Goal: Task Accomplishment & Management: Complete application form

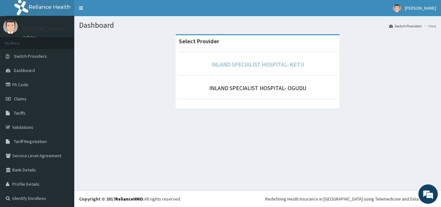
click at [248, 63] on link "INLAND SPECIALIST HOSPITAL- KETU" at bounding box center [257, 64] width 93 height 7
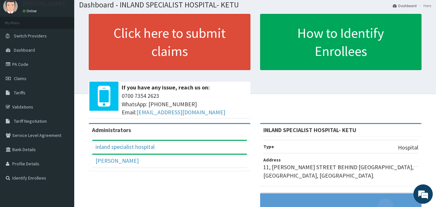
scroll to position [17, 0]
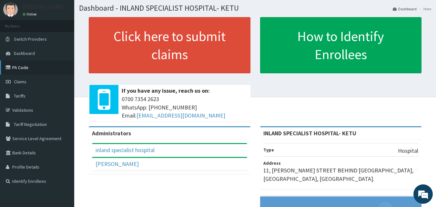
click at [25, 60] on link "PA Code" at bounding box center [37, 67] width 74 height 14
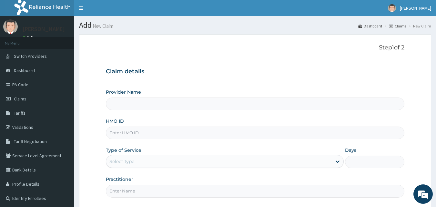
type input "INLAND SPECIALIST HOSPITAL- KETU"
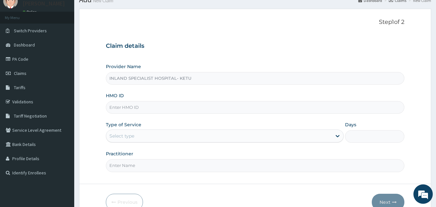
scroll to position [26, 0]
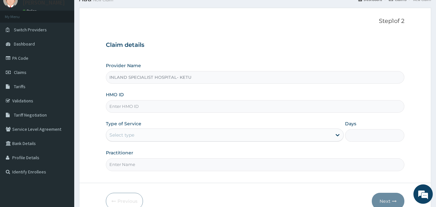
click at [158, 107] on input "HMO ID" at bounding box center [255, 106] width 299 height 13
paste input "KGP/10097/B"
type input "KGP/10097/B"
click at [131, 140] on div "Select type" at bounding box center [219, 135] width 226 height 10
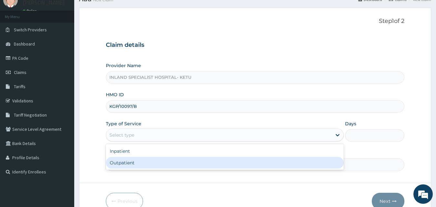
click at [126, 158] on div "Outpatient" at bounding box center [225, 163] width 238 height 12
type input "1"
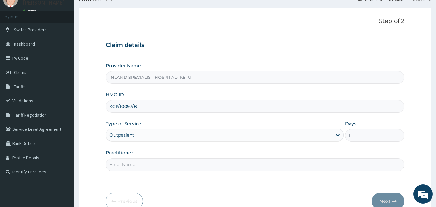
click at [119, 164] on input "Practitioner" at bounding box center [255, 164] width 299 height 13
type input "Dr OVO"
click at [395, 197] on button "Next" at bounding box center [388, 201] width 33 height 17
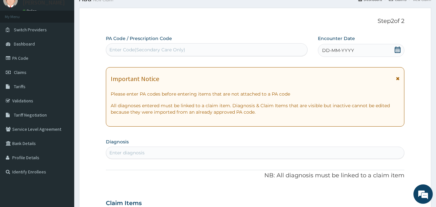
click at [395, 51] on icon at bounding box center [397, 49] width 6 height 6
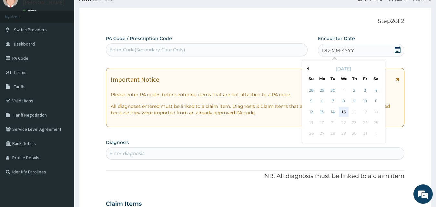
click at [342, 112] on div "15" at bounding box center [344, 112] width 10 height 10
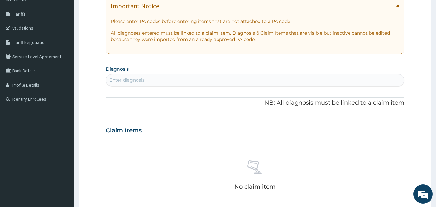
scroll to position [101, 0]
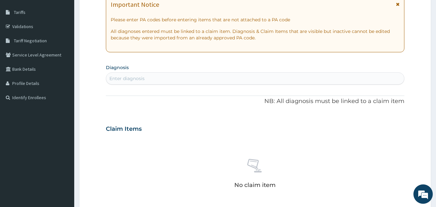
click at [186, 79] on div "Enter diagnosis" at bounding box center [255, 78] width 298 height 10
type input "m"
type input "Malaria"
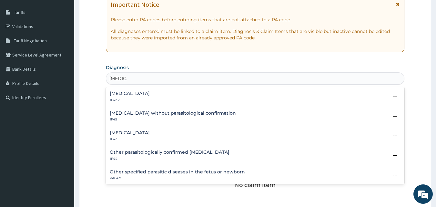
click at [133, 96] on div "Plasmodium malariae malaria without complication 1F42.Z" at bounding box center [130, 96] width 40 height 11
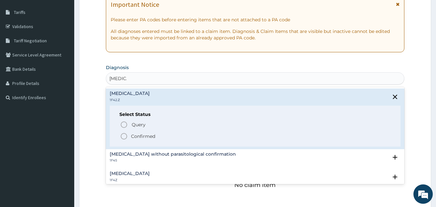
click at [143, 133] on p "Confirmed" at bounding box center [143, 136] width 24 height 6
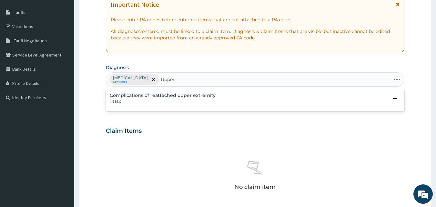
type input "Upper"
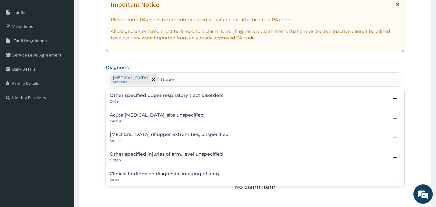
click at [170, 118] on div "Acute upper respiratory infection, site unspecified CA07.0" at bounding box center [157, 118] width 94 height 11
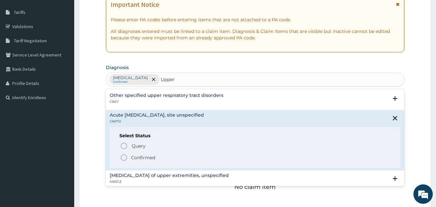
click at [142, 155] on p "Confirmed" at bounding box center [143, 157] width 24 height 6
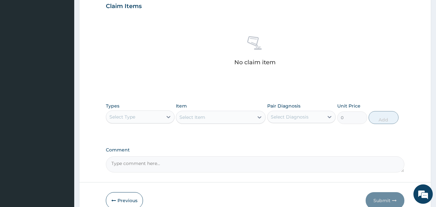
scroll to position [244, 0]
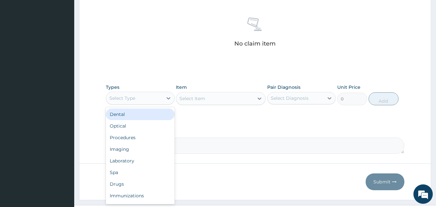
click at [153, 97] on div "Select Type" at bounding box center [134, 98] width 56 height 10
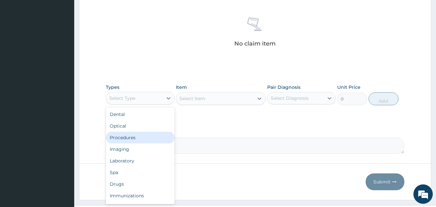
click at [137, 135] on div "Procedures" at bounding box center [140, 138] width 69 height 12
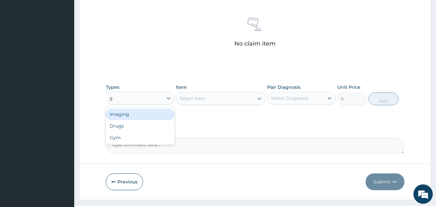
type input "g"
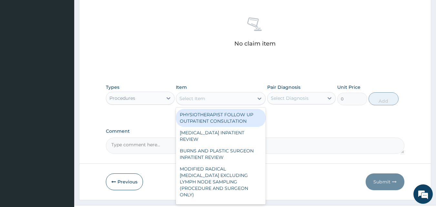
click at [209, 100] on div "Select Item" at bounding box center [214, 98] width 77 height 10
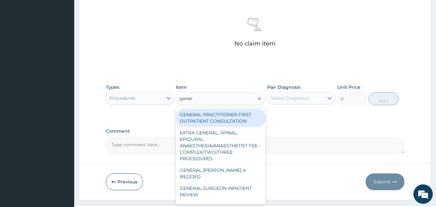
type input "genera"
click at [228, 114] on div "GENERAL PRACTITIONER FIRST OUTPATIENT CONSULTATION" at bounding box center [221, 118] width 90 height 18
type input "3750"
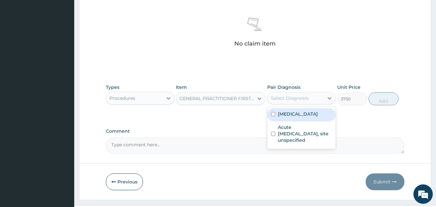
click at [272, 96] on div "Select Diagnosis" at bounding box center [290, 98] width 38 height 6
click at [290, 117] on label "Plasmodium malariae malaria without complication" at bounding box center [298, 114] width 40 height 6
checkbox input "true"
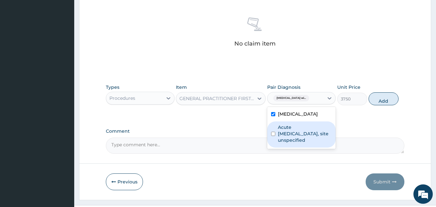
click at [295, 143] on label "Acute upper respiratory infection, site unspecified" at bounding box center [305, 133] width 54 height 19
checkbox input "true"
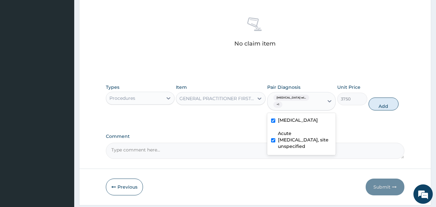
click at [371, 104] on button "Add" at bounding box center [383, 103] width 30 height 13
type input "0"
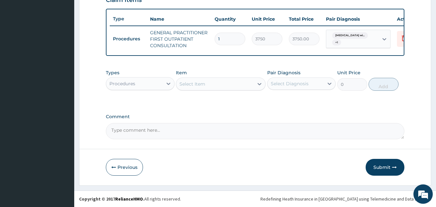
scroll to position [236, 0]
click at [152, 82] on div "Procedures" at bounding box center [134, 83] width 56 height 10
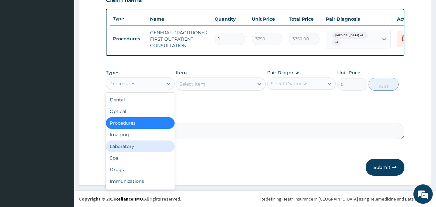
click at [128, 143] on div "Laboratory" at bounding box center [140, 146] width 69 height 12
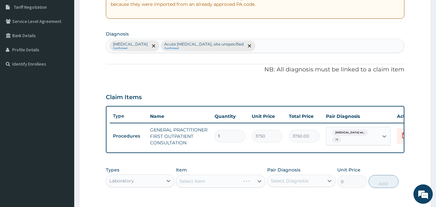
scroll to position [133, 0]
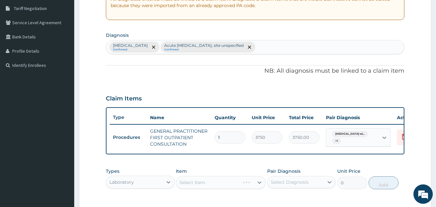
click at [345, 48] on div "Plasmodium malariae malaria without complication Confirmed Acute upper respirat…" at bounding box center [255, 47] width 298 height 14
type input "pregnancy"
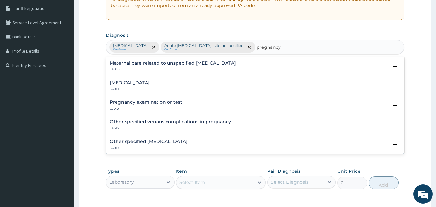
click at [162, 104] on h4 "Pregnancy examination or test" at bounding box center [146, 102] width 73 height 5
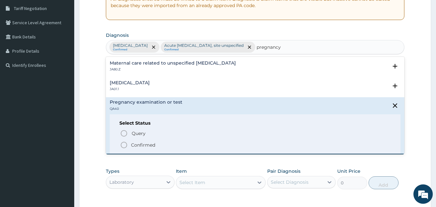
click at [140, 145] on p "Confirmed" at bounding box center [143, 145] width 24 height 6
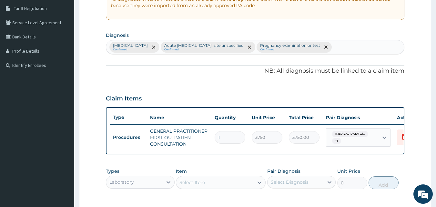
scroll to position [248, 0]
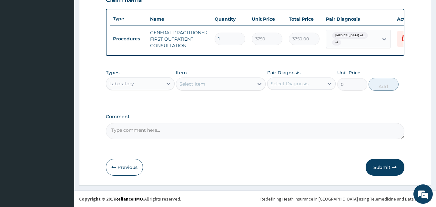
click at [218, 88] on div "Select Item" at bounding box center [214, 84] width 77 height 10
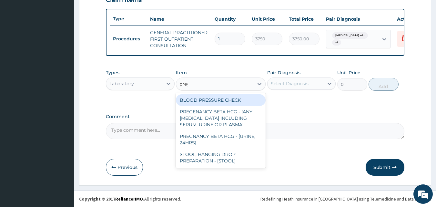
type input "pregn"
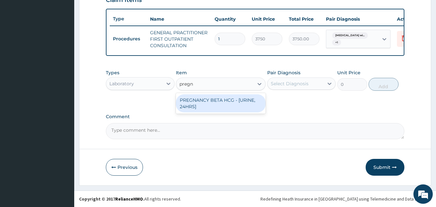
click at [237, 101] on div "PREGNANCY BETA HCG - [URINE, 24HRS]" at bounding box center [221, 103] width 90 height 18
type input "2500"
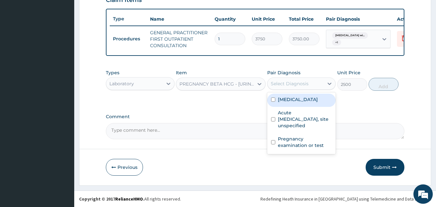
click at [307, 88] on div "Select Diagnosis" at bounding box center [295, 83] width 56 height 10
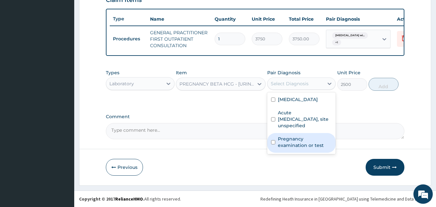
click at [292, 148] on label "Pregnancy examination or test" at bounding box center [305, 142] width 54 height 13
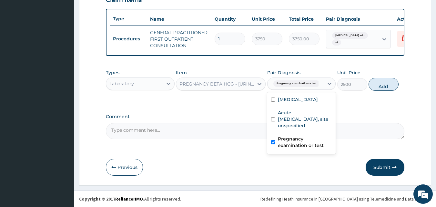
checkbox input "true"
click at [380, 87] on button "Add" at bounding box center [383, 84] width 30 height 13
type input "0"
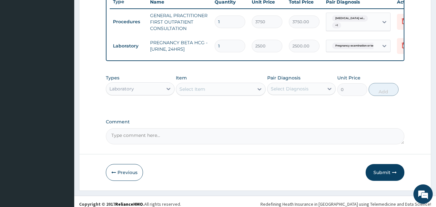
click at [207, 94] on div "Select Item" at bounding box center [214, 89] width 77 height 10
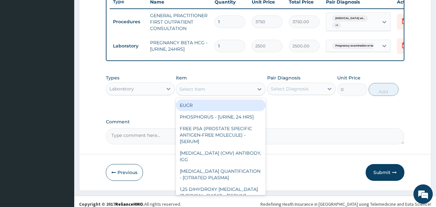
type input "p"
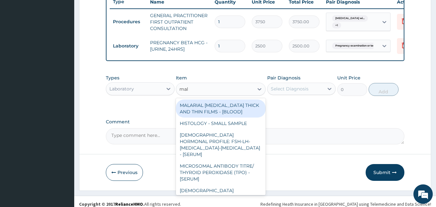
type input "mala"
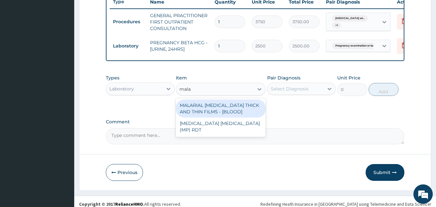
drag, startPoint x: 229, startPoint y: 125, endPoint x: 253, endPoint y: 119, distance: 24.6
click at [230, 117] on div "MALARIAL PARASITE THICK AND THIN FILMS - [BLOOD]" at bounding box center [221, 108] width 90 height 18
type input "2187.5"
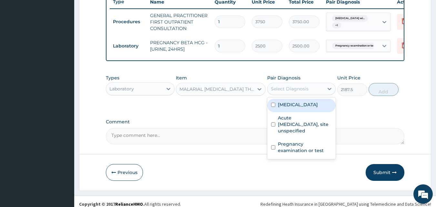
click at [283, 92] on div "Select Diagnosis" at bounding box center [290, 88] width 38 height 6
click at [295, 108] on label "Plasmodium malariae malaria without complication" at bounding box center [298, 104] width 40 height 6
checkbox input "true"
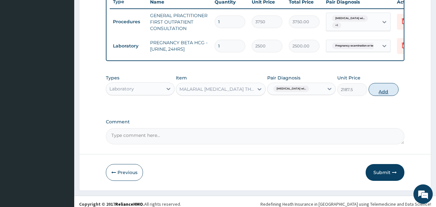
click at [376, 96] on button "Add" at bounding box center [383, 89] width 30 height 13
type input "0"
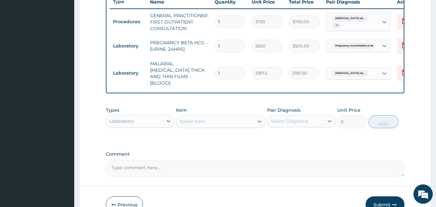
scroll to position [296, 0]
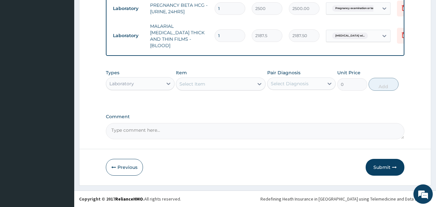
click at [153, 86] on div "Laboratory" at bounding box center [134, 83] width 56 height 10
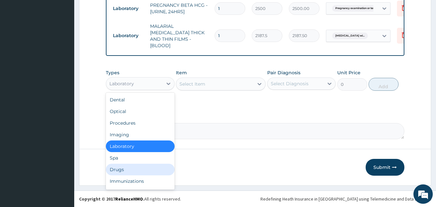
click at [129, 168] on div "Drugs" at bounding box center [140, 170] width 69 height 12
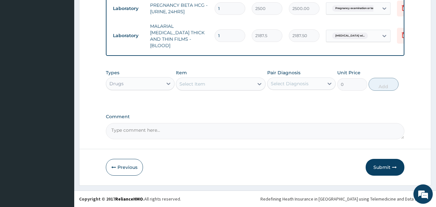
click at [222, 86] on div "Select Item" at bounding box center [214, 84] width 77 height 10
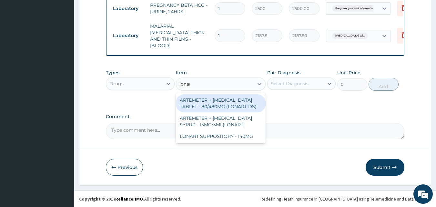
type input "lonart"
click at [242, 106] on div "ARTEMETER + LUMEFANTRINE TABLET - 80/480MG (LONART DS)" at bounding box center [221, 103] width 90 height 18
type input "588"
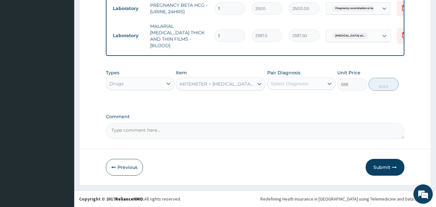
click at [284, 92] on div "Types Drugs Item ARTEMETER + LUMEFANTRINE TABLET - 80/480MG (LONART DS) Pair Di…" at bounding box center [255, 80] width 299 height 28
click at [285, 89] on div "Select Diagnosis" at bounding box center [301, 83] width 69 height 12
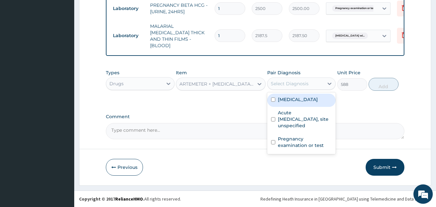
click at [290, 99] on label "Plasmodium malariae malaria without complication" at bounding box center [298, 99] width 40 height 6
checkbox input "true"
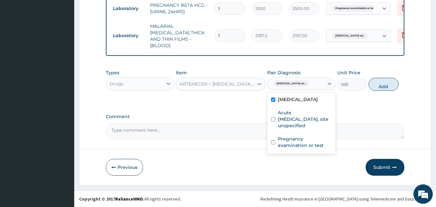
click at [374, 86] on button "Add" at bounding box center [383, 84] width 30 height 13
type input "0"
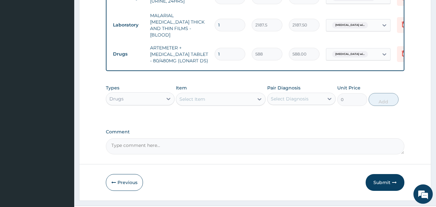
drag, startPoint x: 233, startPoint y: 63, endPoint x: 204, endPoint y: 64, distance: 28.7
click at [204, 64] on tr "Drugs ARTEMETER + LUMEFANTRINE TABLET - 80/480MG (LONART DS) 1 588 588.00 Plasm…" at bounding box center [268, 54] width 316 height 26
type input "6"
type input "3528.00"
type input "6"
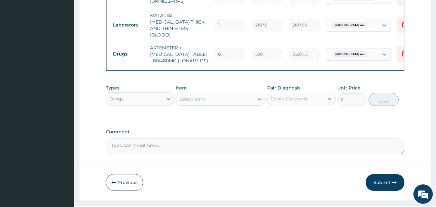
click at [210, 102] on div "Item Select Item" at bounding box center [221, 95] width 90 height 21
click at [211, 103] on div "Select Item" at bounding box center [221, 99] width 90 height 13
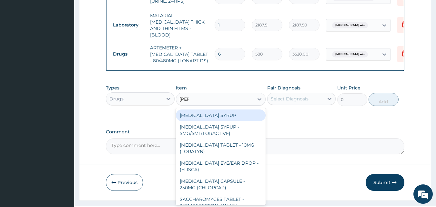
type input "lorat"
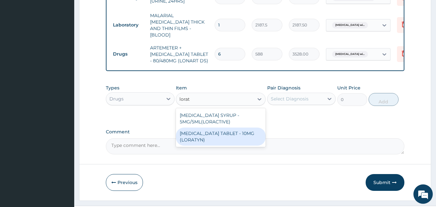
drag, startPoint x: 229, startPoint y: 141, endPoint x: 266, endPoint y: 134, distance: 38.1
click at [229, 141] on div "LORATADINE TABLET - 10MG (LORATYN)" at bounding box center [221, 136] width 90 height 18
type input "98"
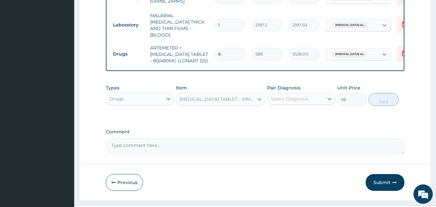
click at [308, 104] on div "Select Diagnosis" at bounding box center [295, 99] width 56 height 10
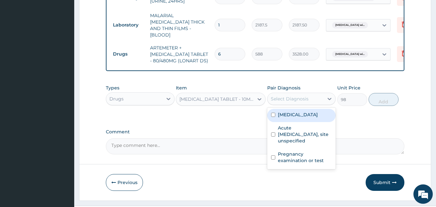
click at [300, 118] on label "Plasmodium malariae malaria without complication" at bounding box center [298, 114] width 40 height 6
checkbox input "true"
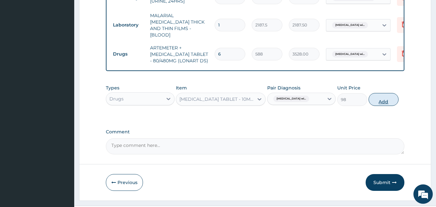
click at [373, 106] on button "Add" at bounding box center [383, 99] width 30 height 13
type input "0"
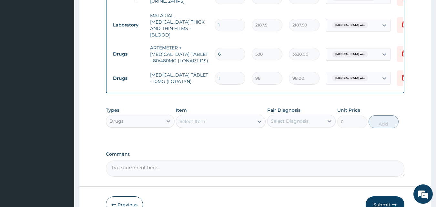
drag, startPoint x: 226, startPoint y: 81, endPoint x: 203, endPoint y: 84, distance: 23.1
click at [203, 84] on tr "Drugs LORATADINE TABLET - 10MG (LORATYN) 1 98 98.00 Plasmodium malariae malaria…" at bounding box center [268, 78] width 316 height 22
type input "6"
type input "588.00"
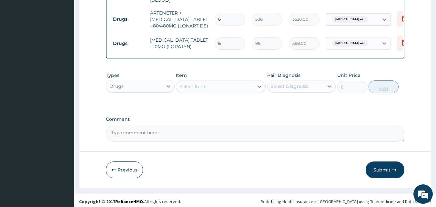
scroll to position [345, 0]
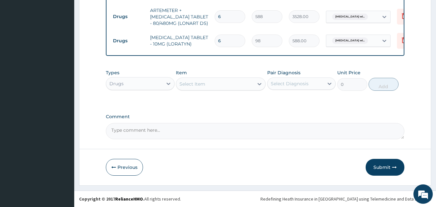
type input "6"
click at [201, 92] on div "Types Drugs Item Select Item Pair Diagnosis Select Diagnosis Unit Price 0 Add" at bounding box center [255, 80] width 299 height 28
click at [201, 87] on div "Select Item" at bounding box center [192, 84] width 26 height 6
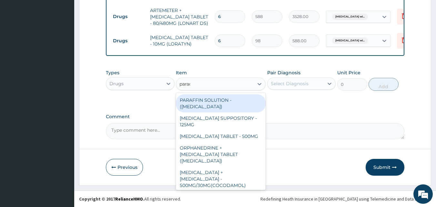
type input "parace"
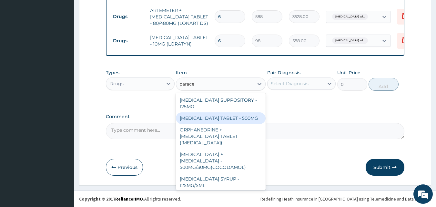
click at [232, 115] on div "PARACETAMOL TABLET - 500MG" at bounding box center [221, 118] width 90 height 12
type input "33.599999999999994"
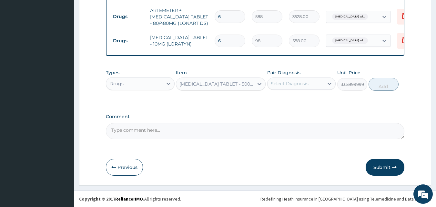
click at [294, 83] on div "Select Diagnosis" at bounding box center [290, 83] width 38 height 6
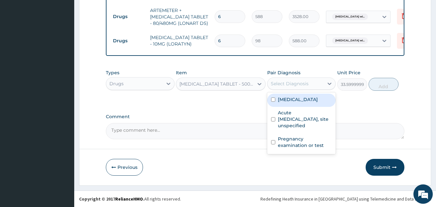
click at [297, 103] on label "Plasmodium malariae malaria without complication" at bounding box center [298, 99] width 40 height 6
checkbox input "true"
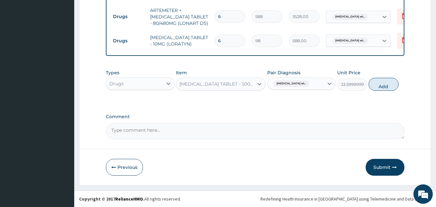
click at [377, 85] on button "Add" at bounding box center [383, 84] width 30 height 13
type input "0"
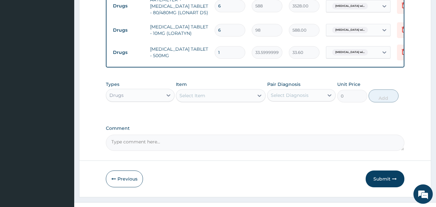
type input "18"
type input "604.80"
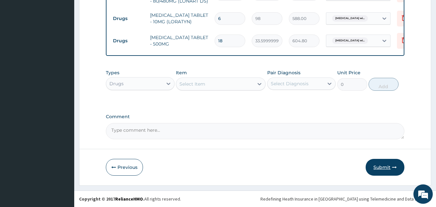
type input "18"
click at [373, 169] on button "Submit" at bounding box center [385, 167] width 39 height 17
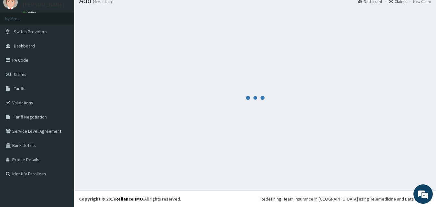
scroll to position [367, 0]
